Goal: Transaction & Acquisition: Book appointment/travel/reservation

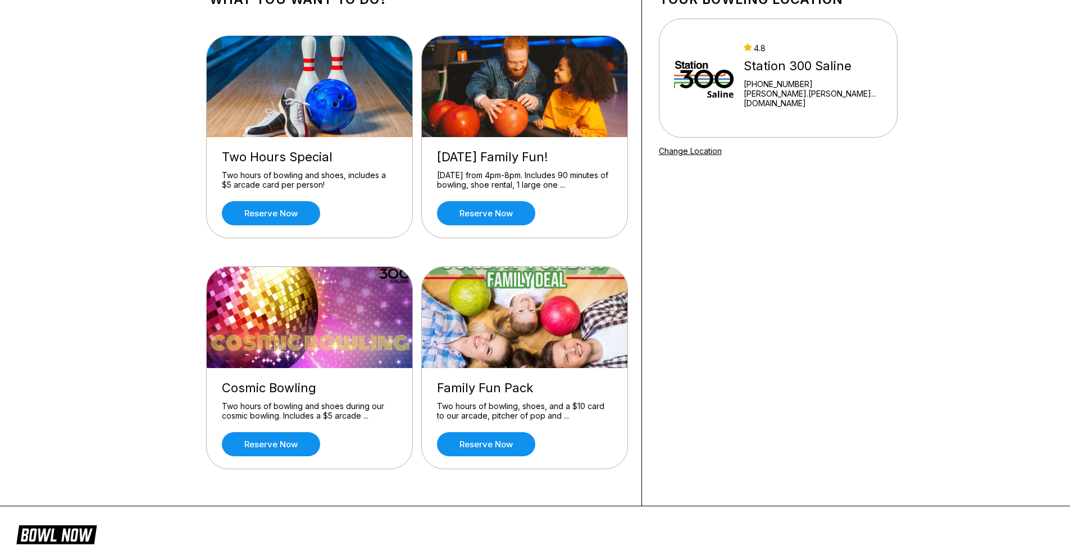
scroll to position [94, 0]
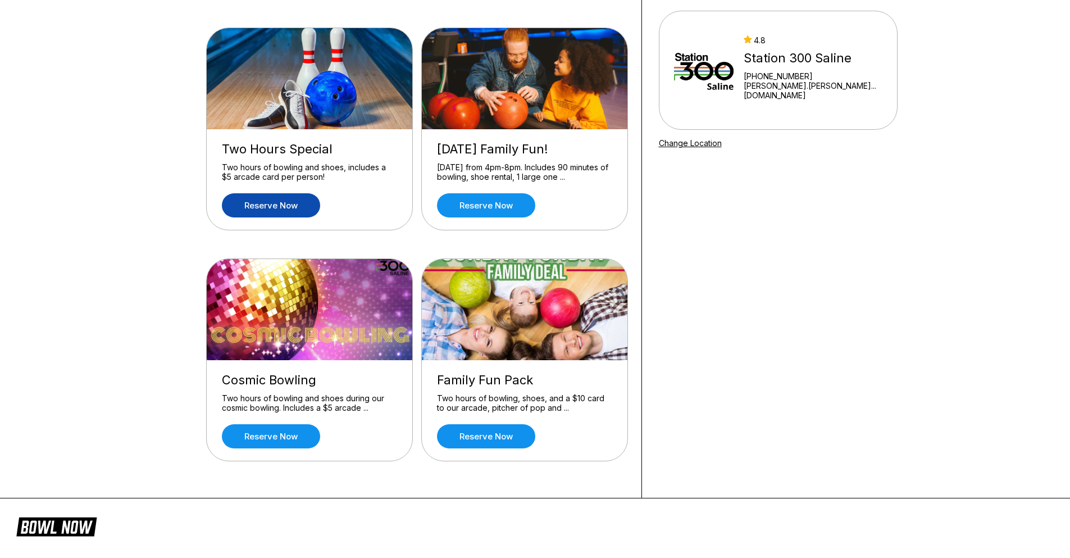
click at [283, 203] on link "Reserve now" at bounding box center [271, 205] width 98 height 24
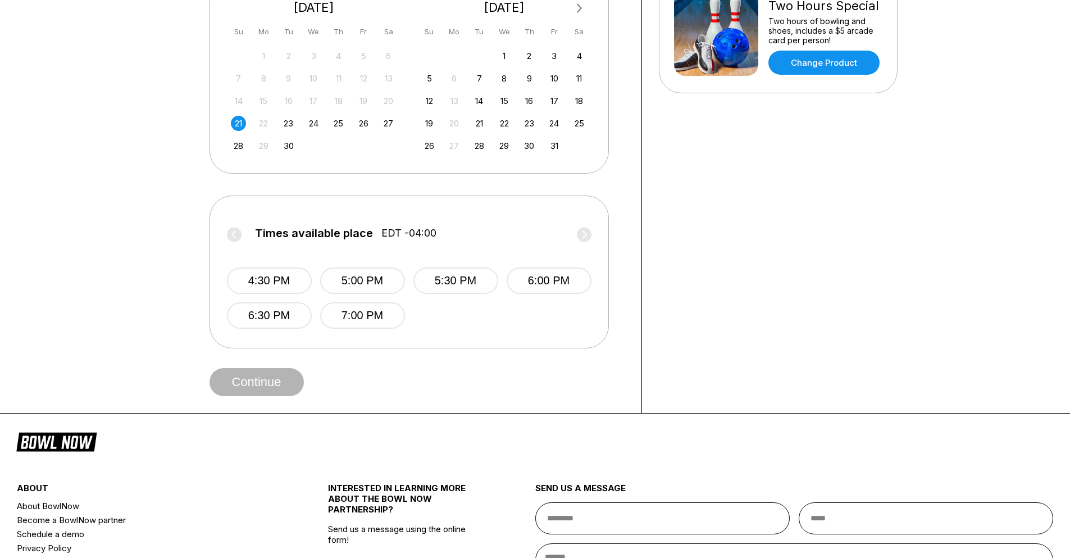
scroll to position [281, 0]
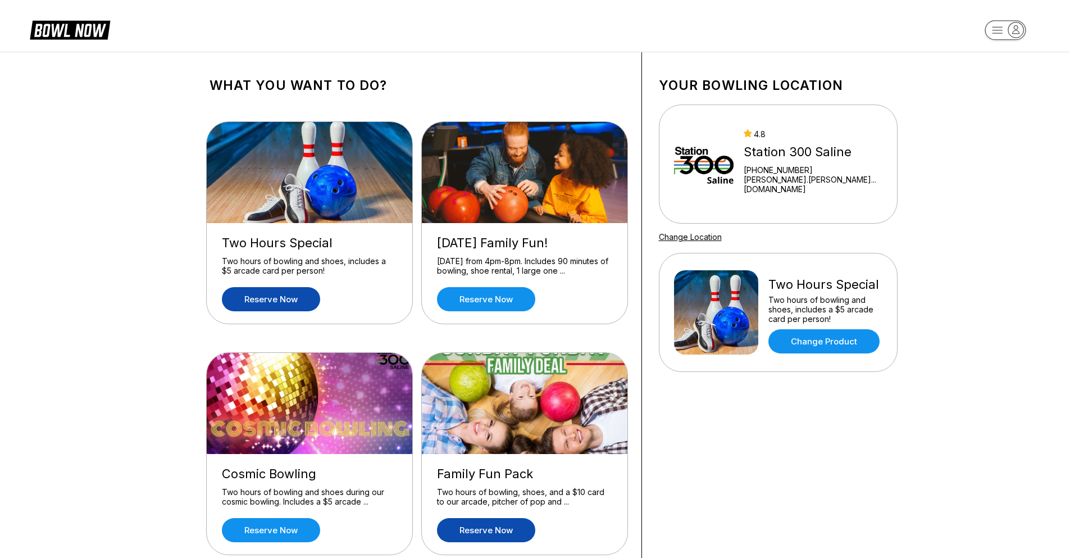
click at [498, 527] on link "Reserve now" at bounding box center [486, 530] width 98 height 24
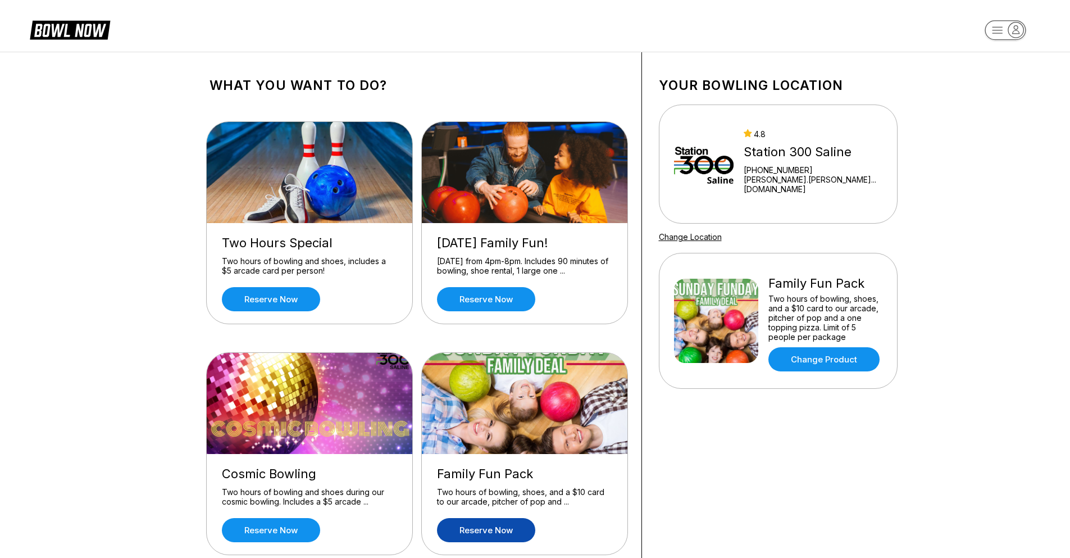
click at [490, 531] on link "Reserve now" at bounding box center [486, 530] width 98 height 24
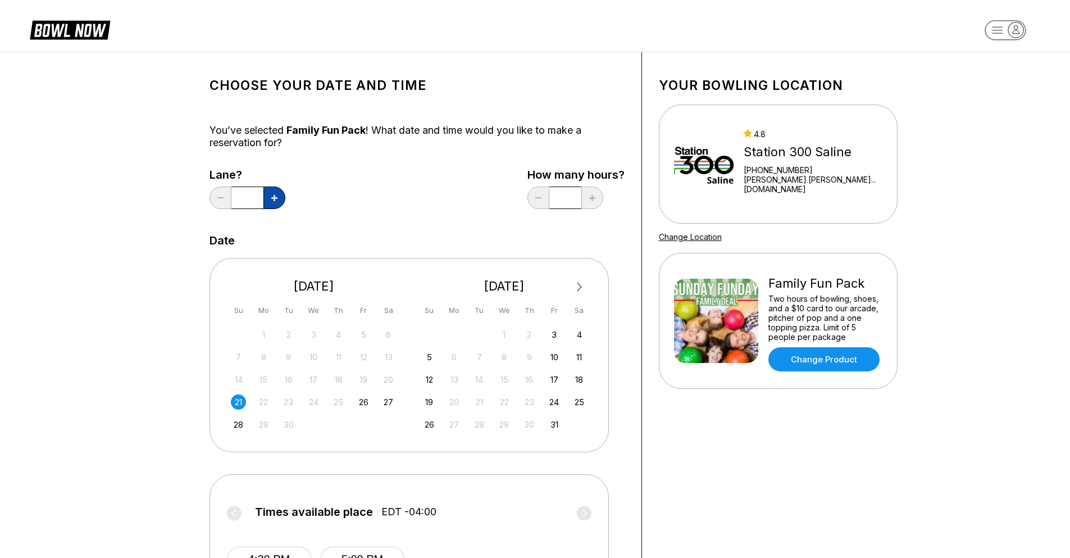
click at [275, 198] on icon at bounding box center [274, 198] width 6 height 6
click at [218, 192] on button at bounding box center [221, 198] width 22 height 22
type input "*"
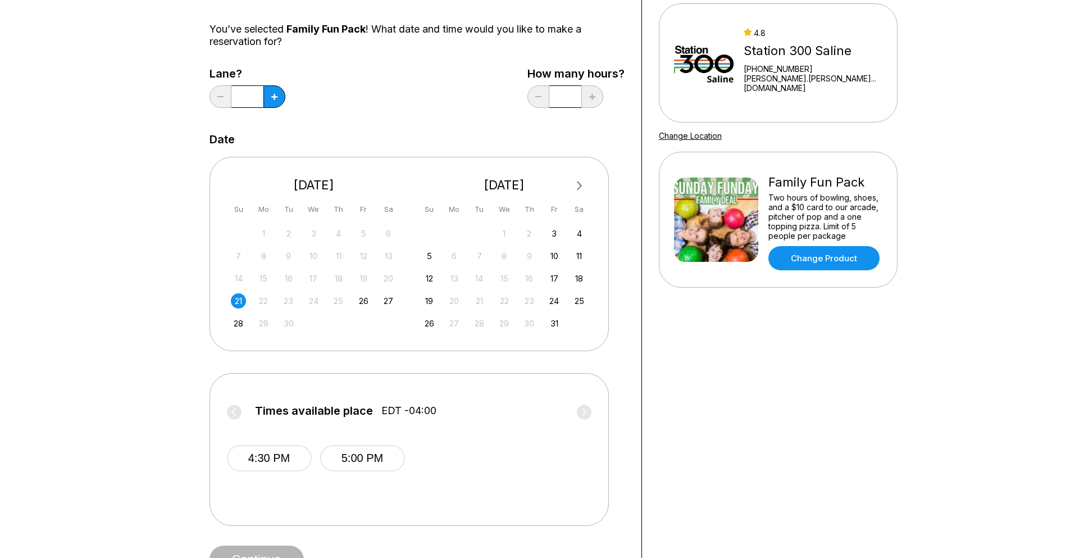
scroll to position [187, 0]
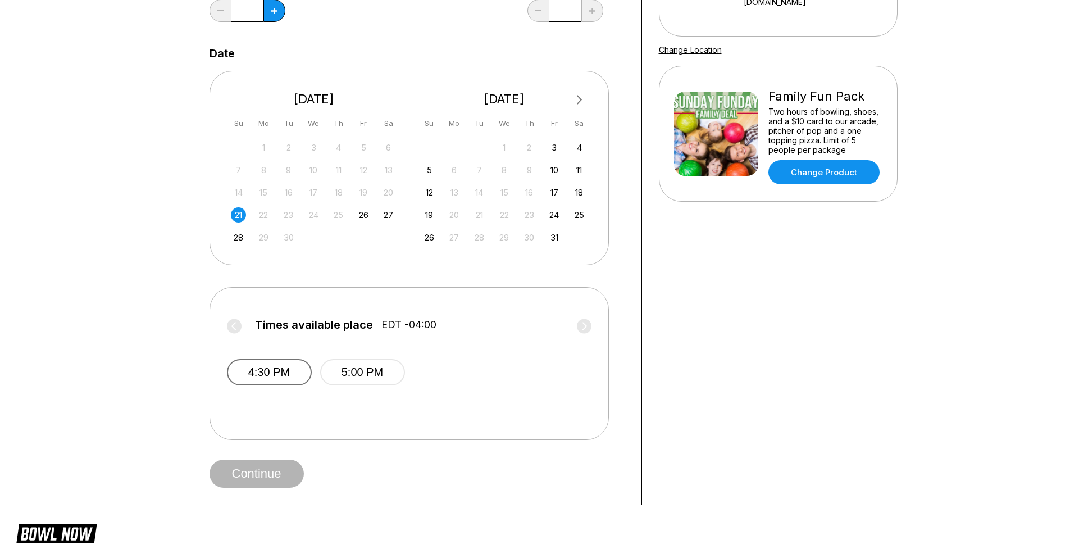
click at [267, 370] on button "4:30 PM" at bounding box center [269, 372] width 85 height 26
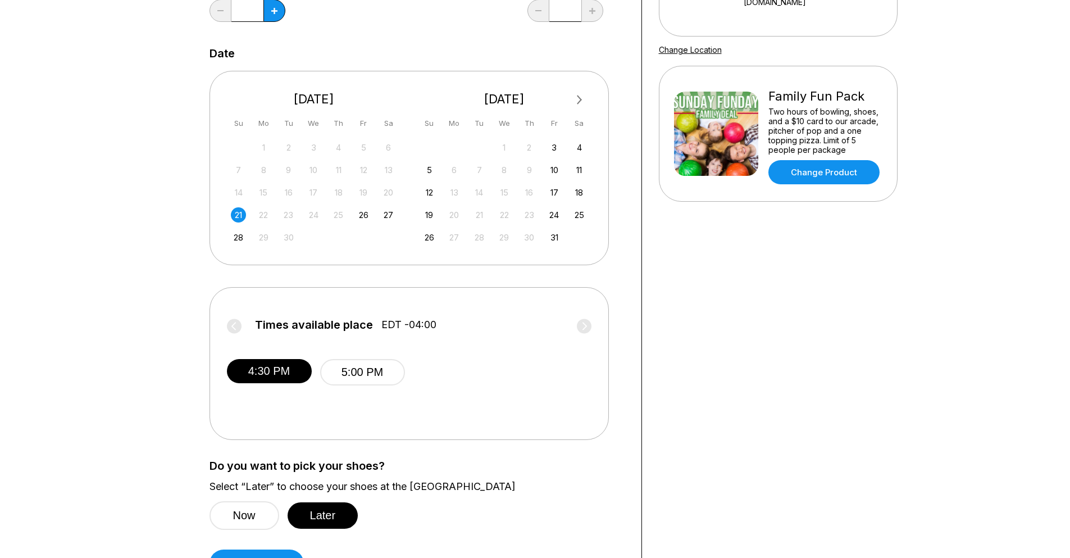
scroll to position [375, 0]
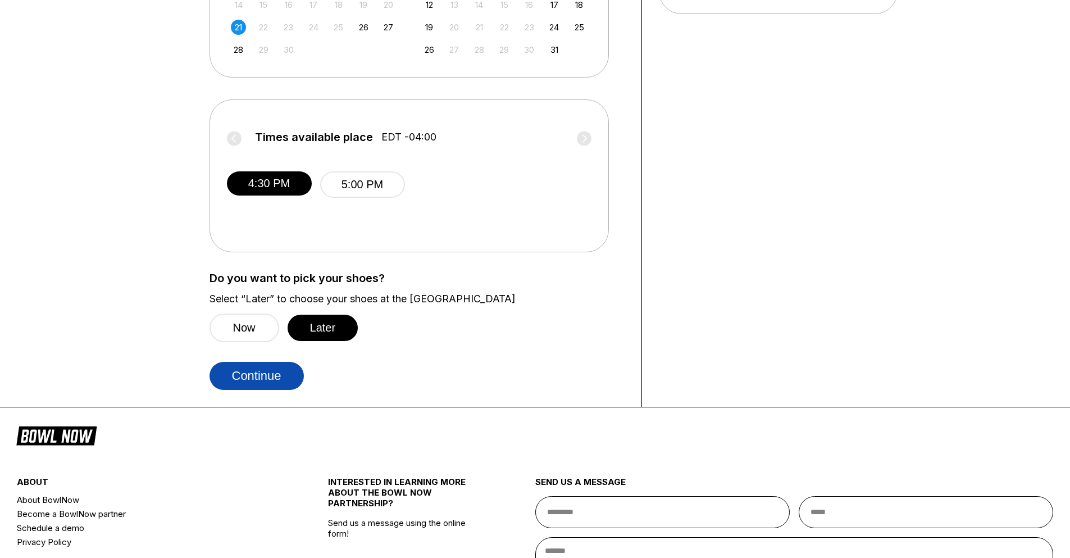
click at [275, 375] on button "Continue" at bounding box center [257, 376] width 94 height 28
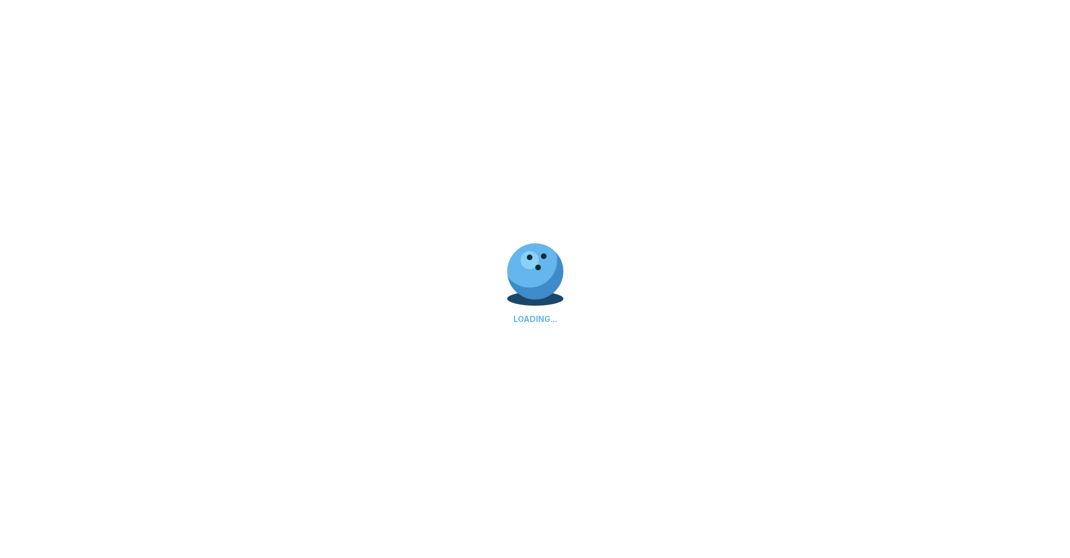
select select "**"
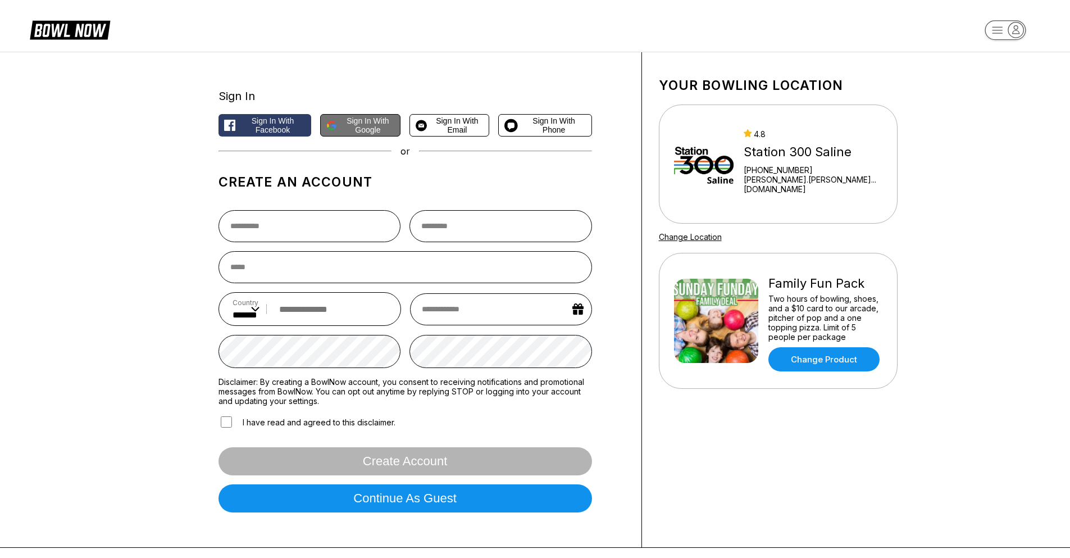
click at [370, 128] on span "Sign in with Google" at bounding box center [368, 125] width 53 height 18
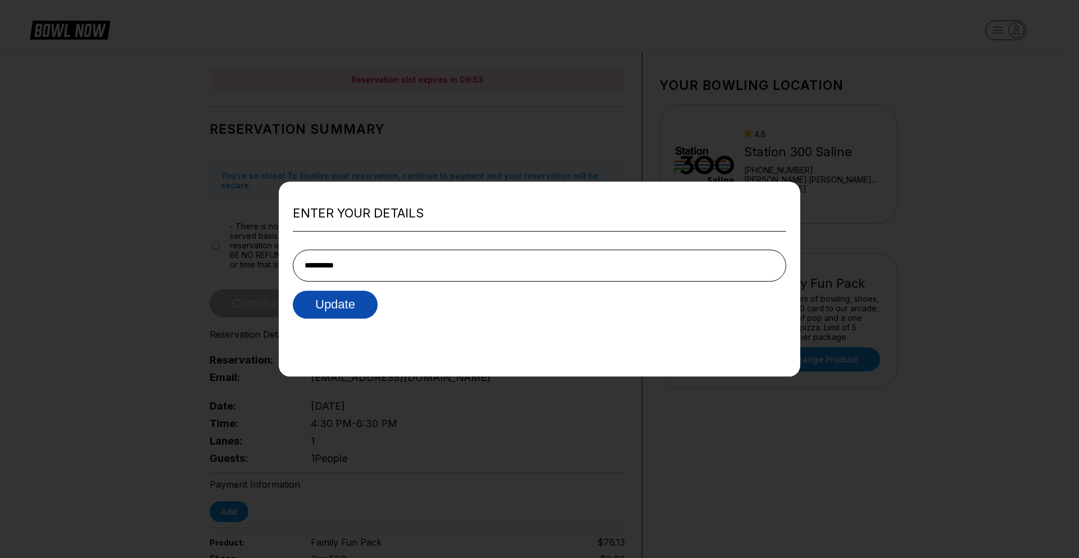
type input "**********"
click at [334, 308] on button "Update" at bounding box center [335, 304] width 85 height 28
